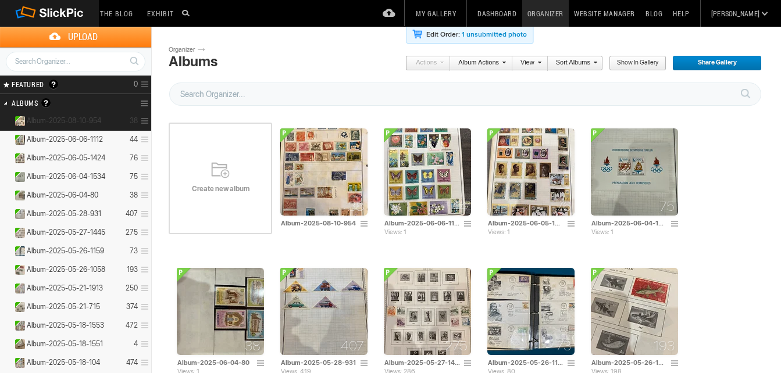
click at [78, 117] on span "Album-2025-08-10-954" at bounding box center [64, 120] width 74 height 9
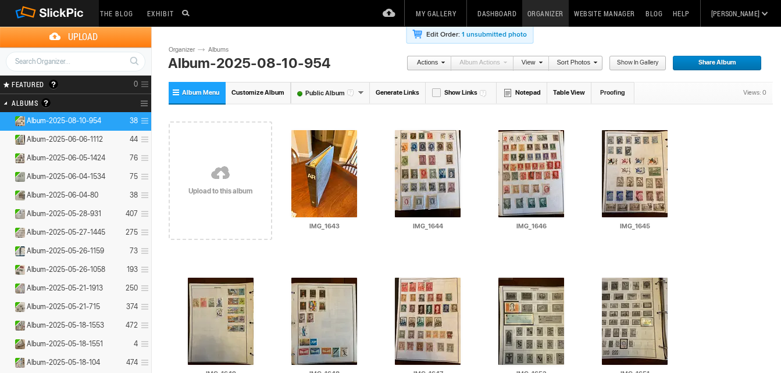
click at [399, 91] on link "Generate Links" at bounding box center [398, 93] width 56 height 22
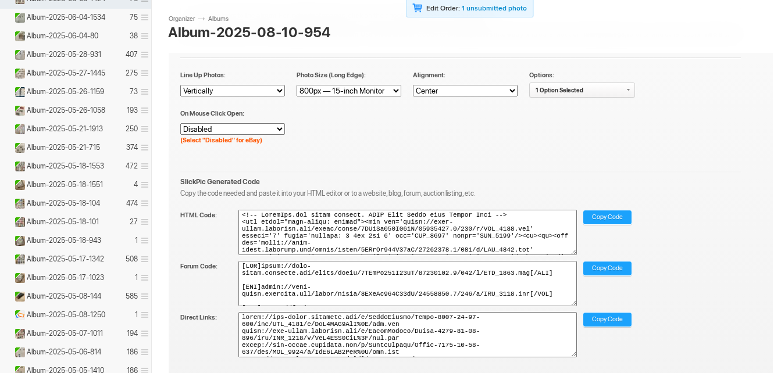
scroll to position [233, 0]
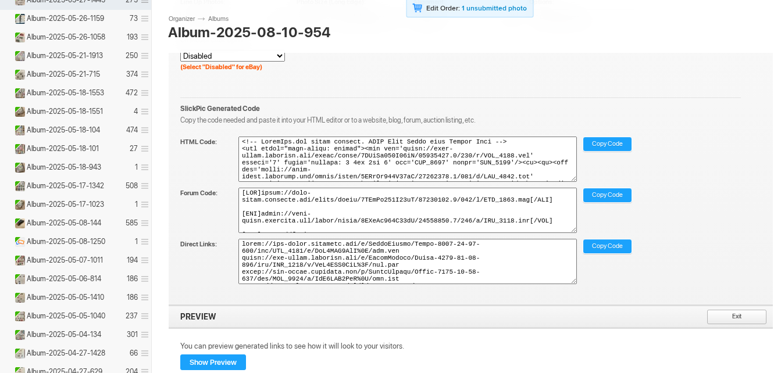
click at [606, 144] on span "Copy Code" at bounding box center [607, 144] width 31 height 15
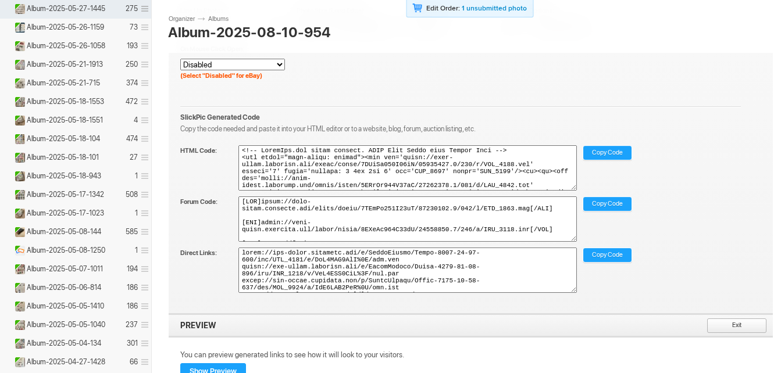
scroll to position [58, 0]
